Goal: Transaction & Acquisition: Subscribe to service/newsletter

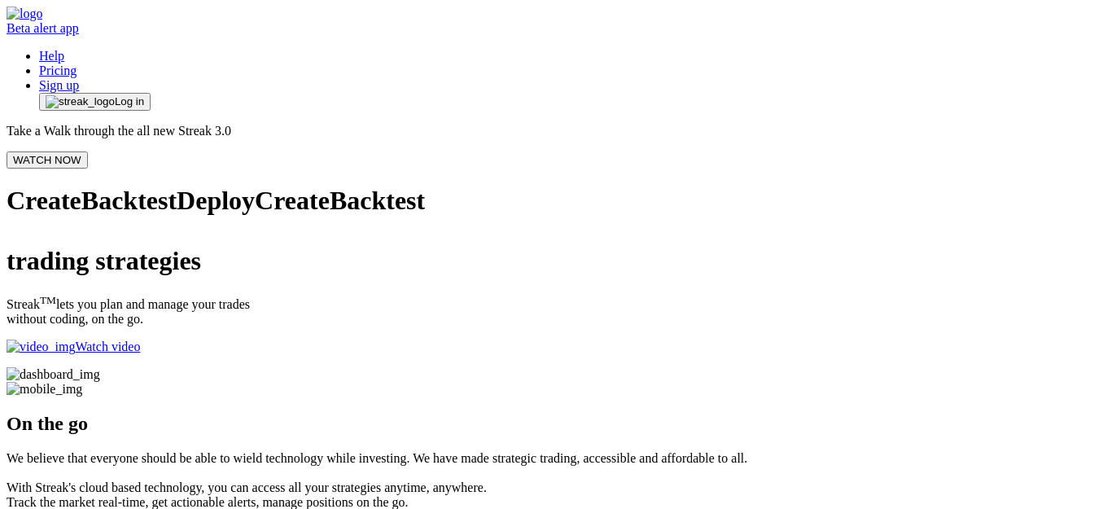
click at [151, 93] on button "Log in" at bounding box center [94, 102] width 111 height 18
click at [144, 95] on span "Log in" at bounding box center [129, 101] width 29 height 13
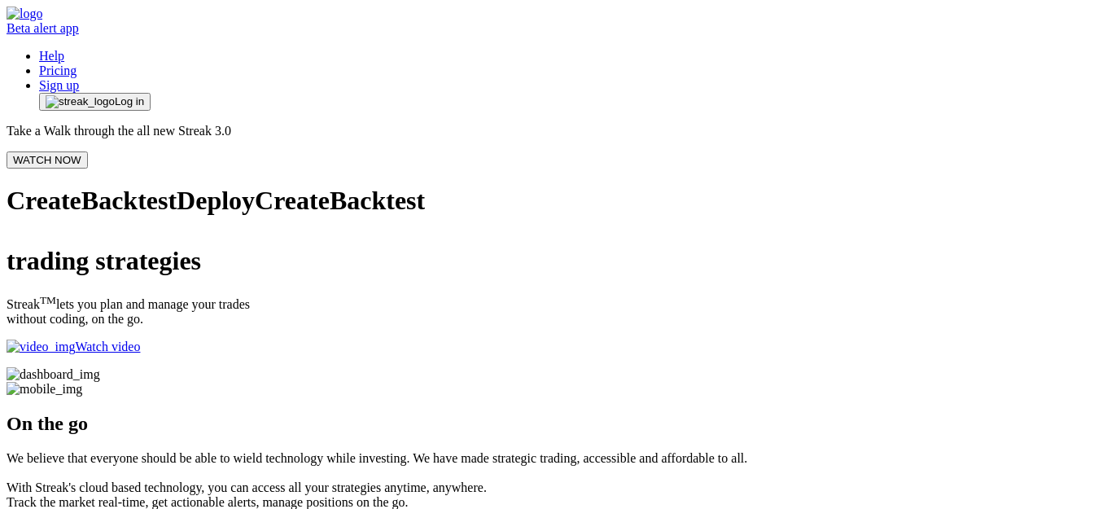
click at [76, 63] on link "Pricing" at bounding box center [57, 70] width 37 height 14
click at [79, 78] on link "Sign up" at bounding box center [59, 85] width 40 height 14
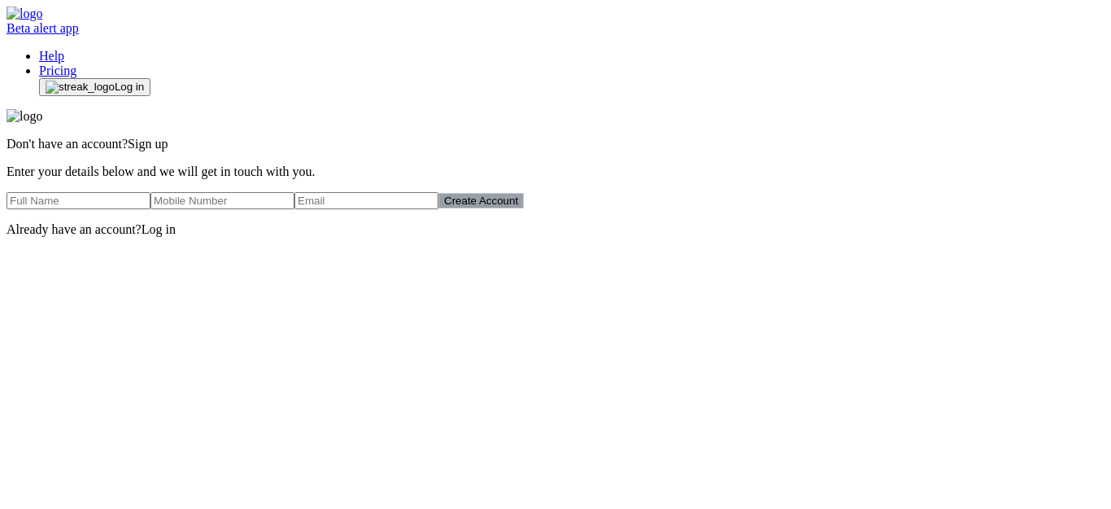
click at [176, 236] on span "Log in" at bounding box center [159, 229] width 34 height 14
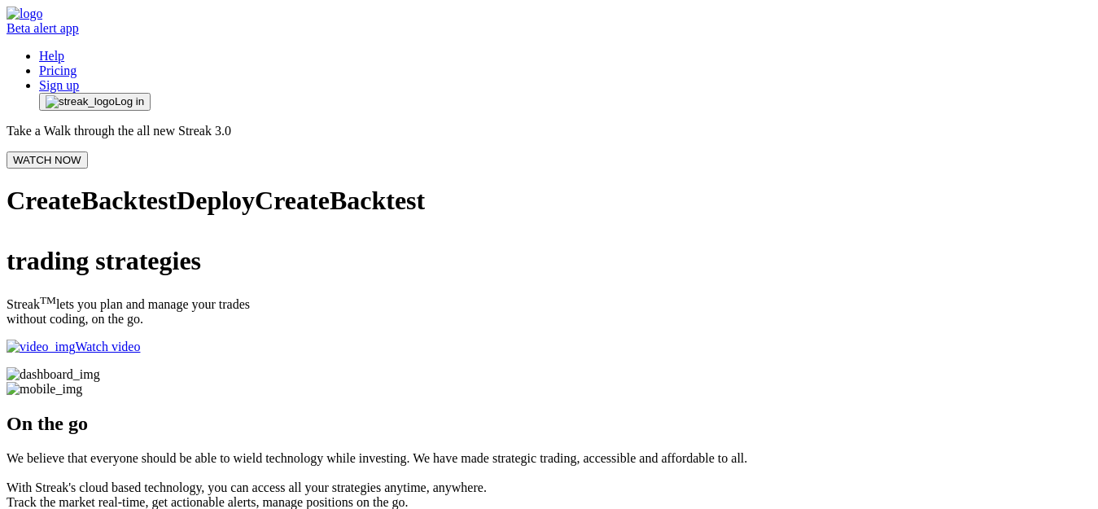
click at [79, 78] on link "Sign up" at bounding box center [59, 85] width 40 height 14
click at [115, 95] on span "button" at bounding box center [80, 101] width 69 height 13
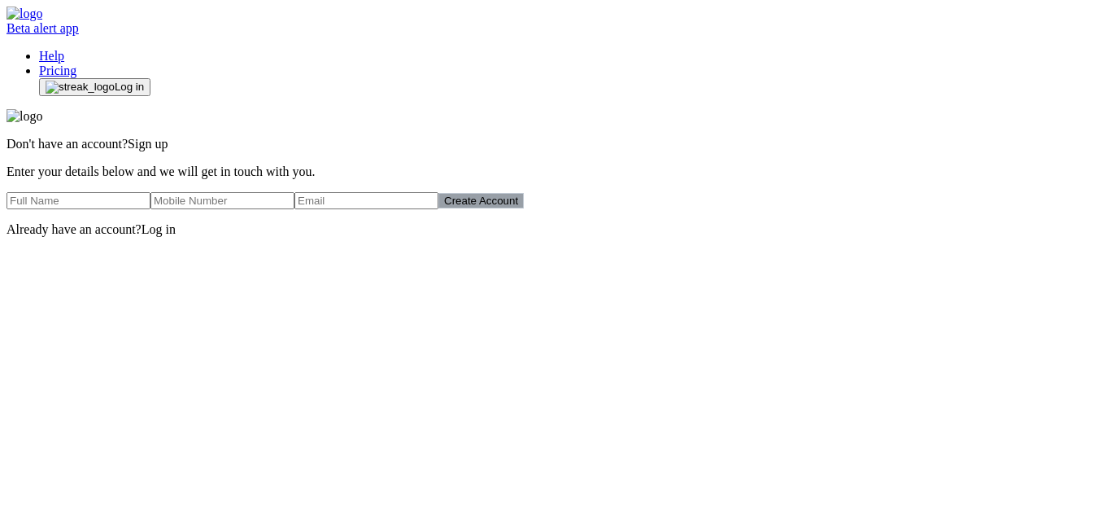
click at [151, 209] on input "text" at bounding box center [79, 200] width 144 height 17
type input "[PERSON_NAME]"
click at [295, 209] on input "number" at bounding box center [223, 200] width 144 height 17
type input "9820158473"
click at [439, 209] on input "email" at bounding box center [367, 200] width 144 height 17
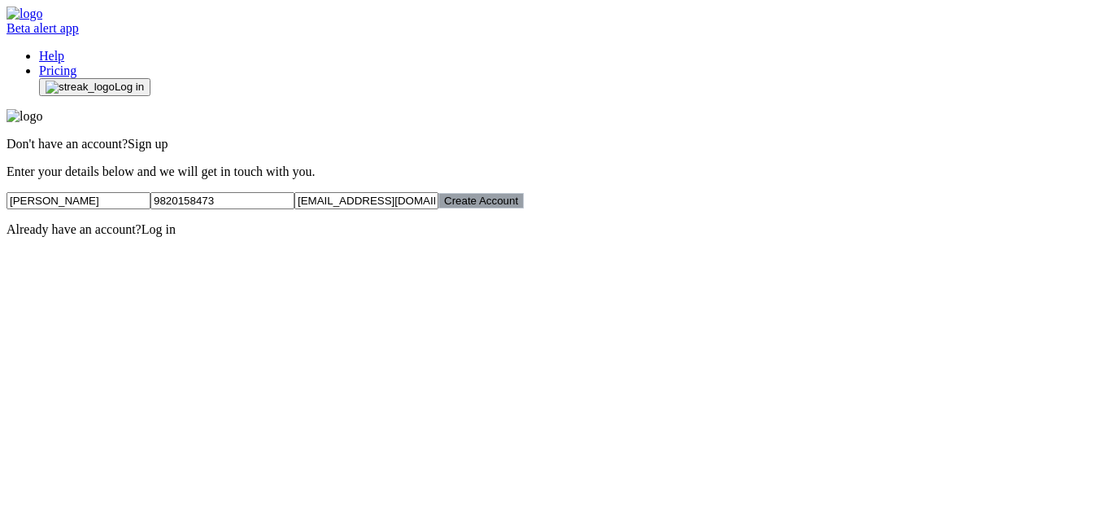
type input "[EMAIL_ADDRESS][DOMAIN_NAME]"
click at [858, 237] on div "Don't have an account? Sign up Enter your details below and we will get in touc…" at bounding box center [556, 173] width 1098 height 128
click at [176, 236] on span "Log in" at bounding box center [159, 229] width 34 height 14
